Goal: Task Accomplishment & Management: Use online tool/utility

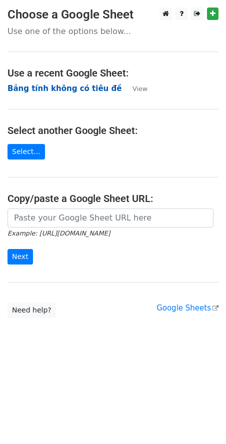
click at [12, 90] on strong "Bảng [PERSON_NAME] có [PERSON_NAME] đề" at bounding box center [64, 88] width 114 height 9
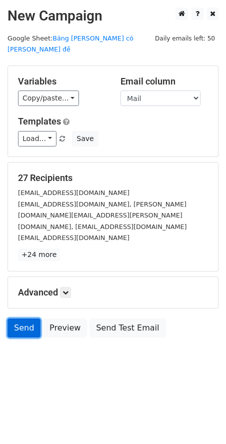
click at [31, 318] on link "Send" at bounding box center [23, 327] width 33 height 19
